Goal: Task Accomplishment & Management: Manage account settings

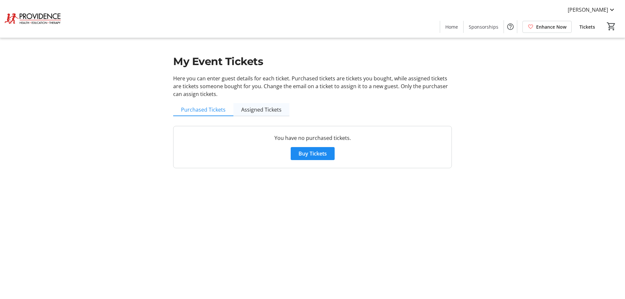
click at [263, 107] on span "Assigned Tickets" at bounding box center [261, 109] width 40 height 5
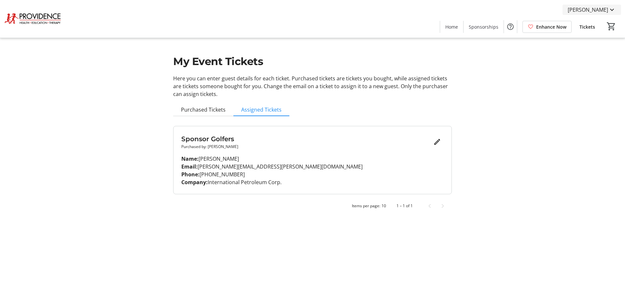
click at [589, 9] on span "[PERSON_NAME]" at bounding box center [588, 10] width 40 height 8
click at [594, 59] on span "Log Out" at bounding box center [593, 57] width 45 height 8
